Goal: Task Accomplishment & Management: Manage account settings

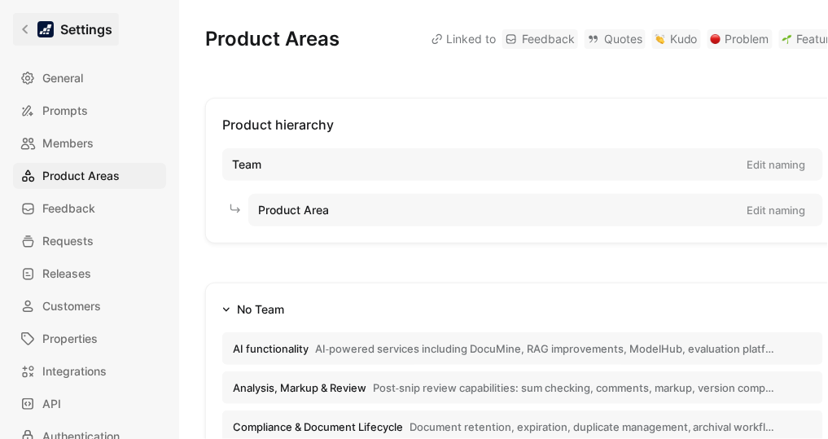
drag, startPoint x: 0, startPoint y: 0, endPoint x: 15, endPoint y: 21, distance: 26.2
click at [15, 21] on link "Settings" at bounding box center [66, 29] width 106 height 33
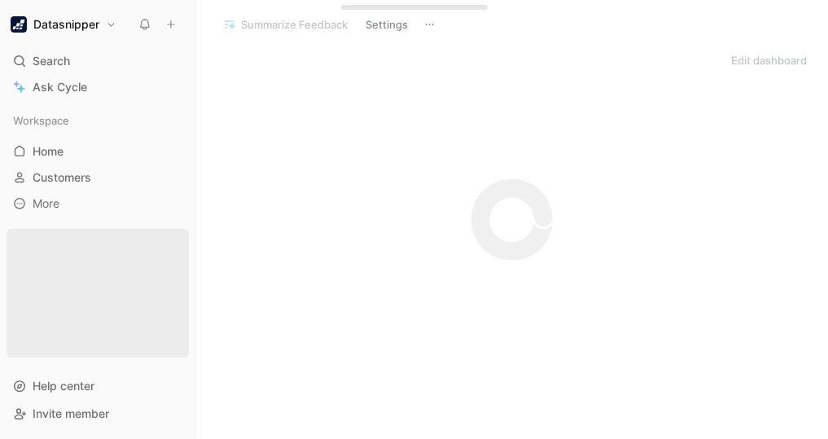
click at [40, 21] on h1 "Datasnipper" at bounding box center [66, 24] width 66 height 15
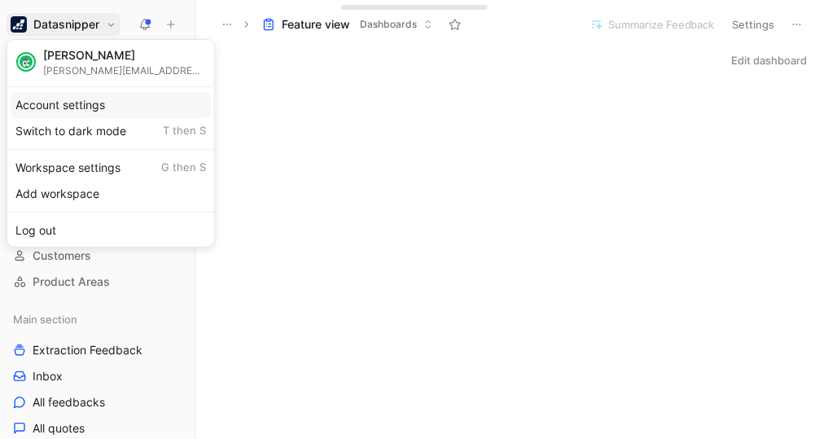
click at [66, 102] on div "Account settings" at bounding box center [111, 105] width 200 height 26
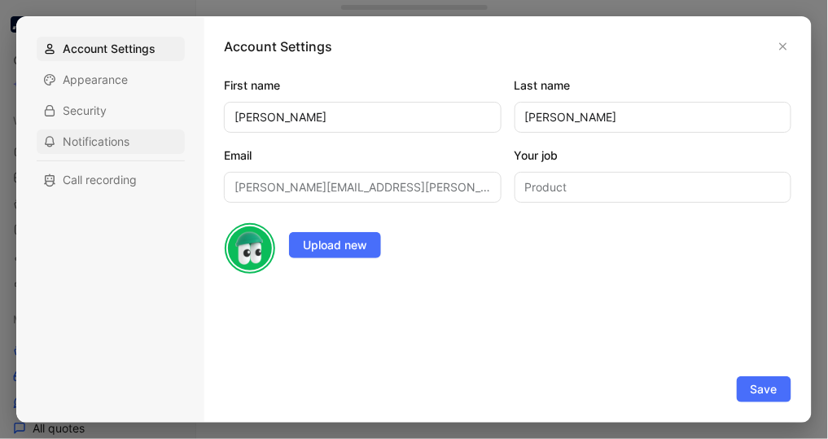
click at [103, 135] on span "Notifications" at bounding box center [96, 141] width 67 height 16
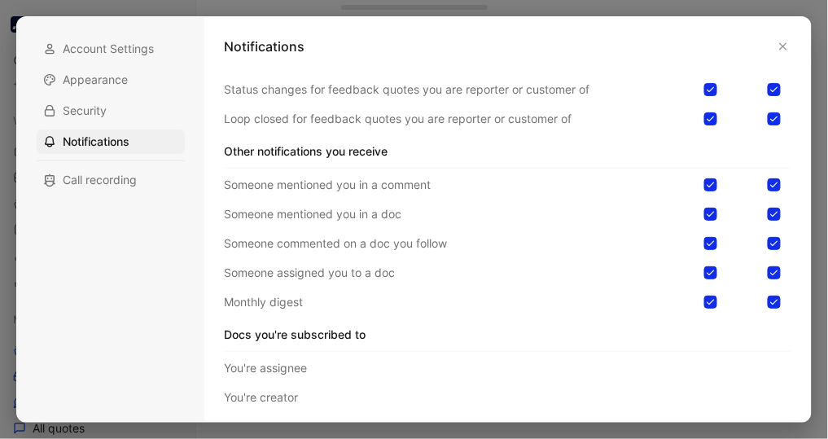
scroll to position [33, 0]
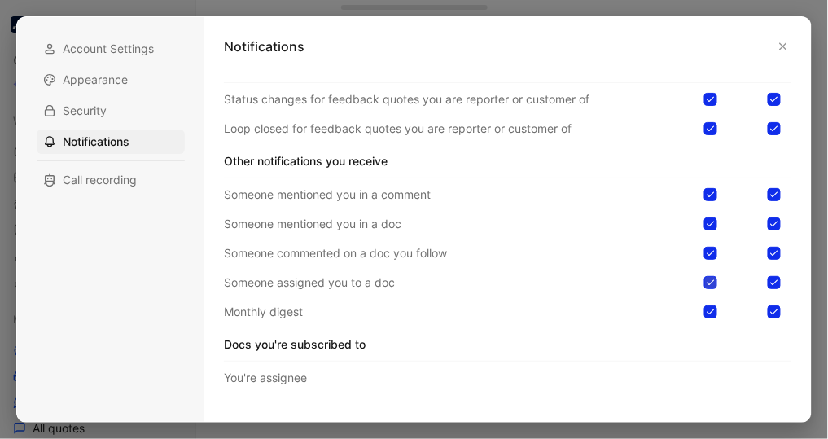
click at [710, 278] on div at bounding box center [710, 282] width 13 height 13
click at [704, 308] on input "checkbox" at bounding box center [704, 308] width 0 height 0
click at [769, 285] on icon at bounding box center [774, 283] width 10 height 10
click at [768, 308] on input "checkbox" at bounding box center [768, 308] width 0 height 0
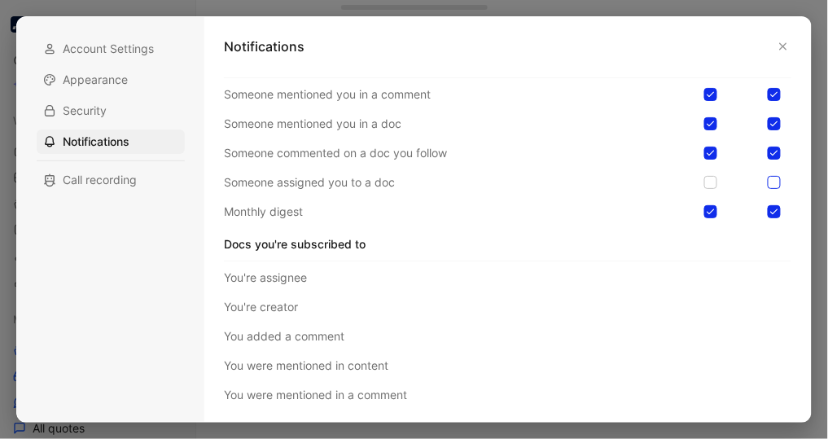
scroll to position [0, 0]
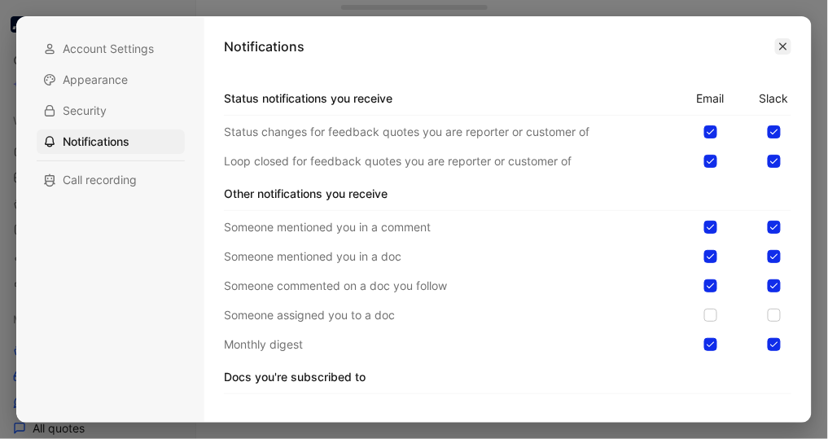
click at [782, 46] on icon "button" at bounding box center [783, 47] width 10 height 10
